Goal: Task Accomplishment & Management: Complete application form

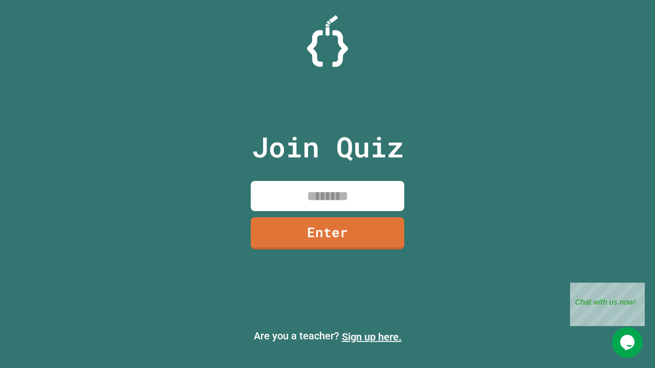
click at [371, 337] on link "Sign up here." at bounding box center [372, 337] width 60 height 12
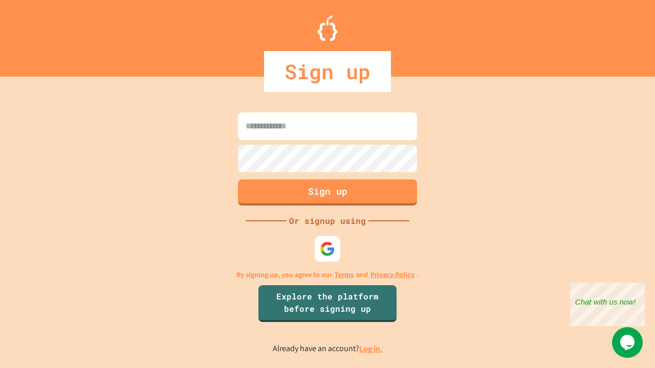
click at [371, 349] on link "Log in." at bounding box center [371, 349] width 24 height 11
